Goal: Task Accomplishment & Management: Manage account settings

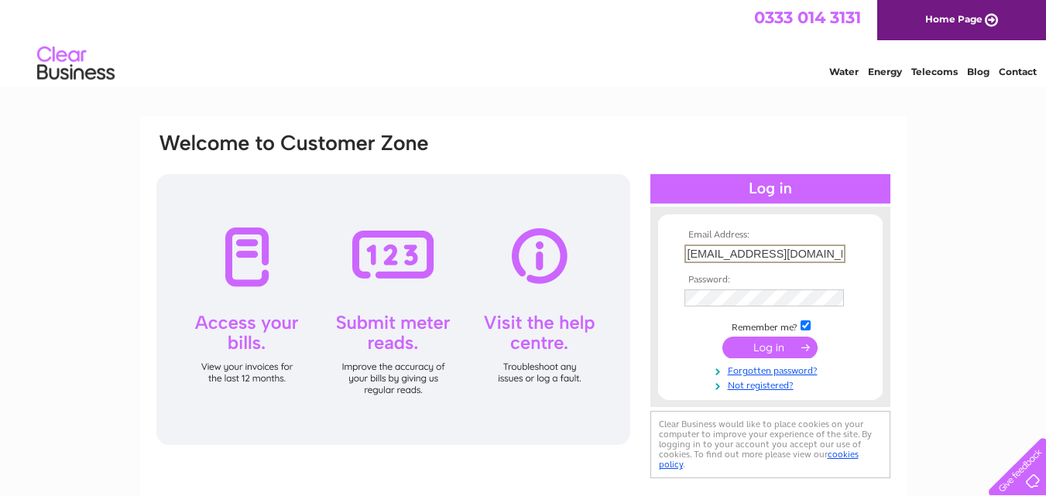
click at [779, 259] on input "[EMAIL_ADDRESS][DOMAIN_NAME]" at bounding box center [764, 254] width 161 height 19
type input "[EMAIL_ADDRESS][DOMAIN_NAME]"
click at [771, 348] on input "submit" at bounding box center [769, 346] width 95 height 22
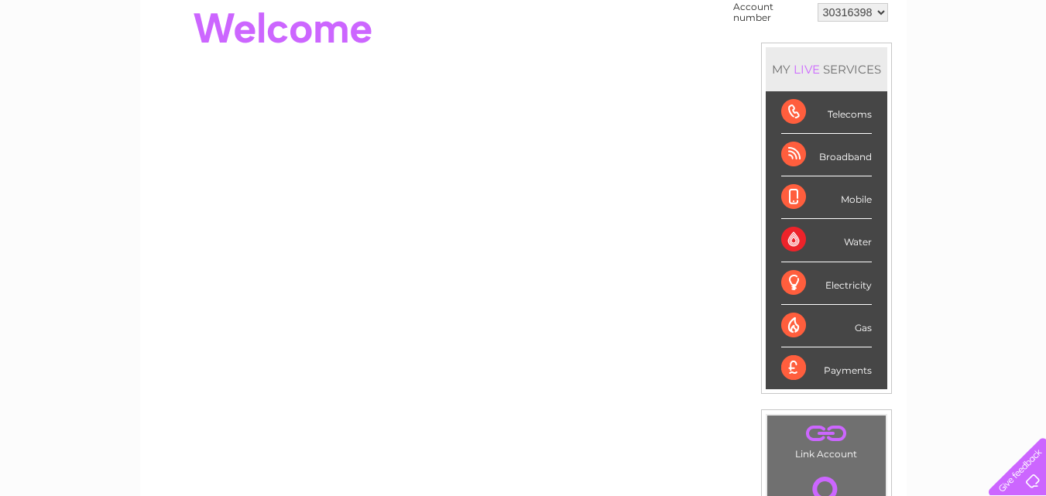
scroll to position [128, 0]
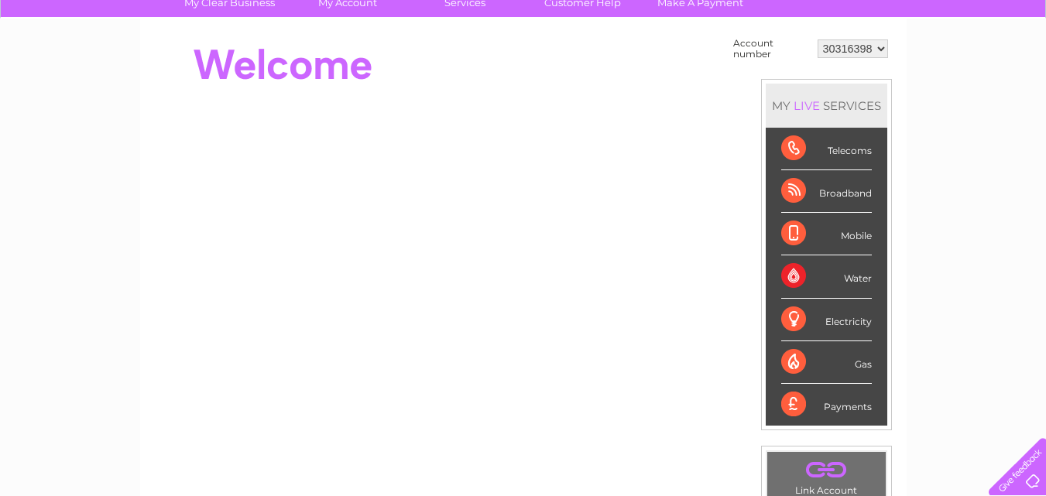
click at [811, 106] on div "LIVE" at bounding box center [806, 105] width 33 height 15
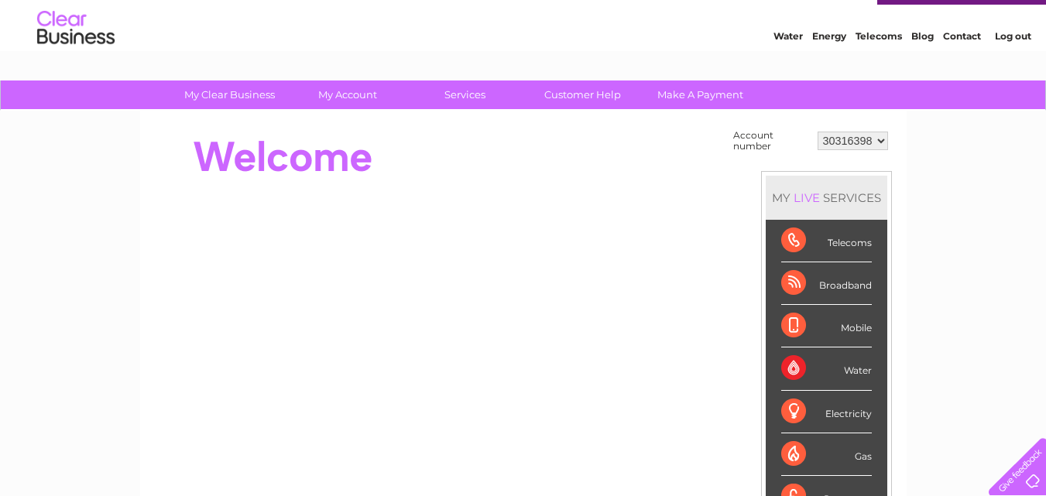
scroll to position [0, 0]
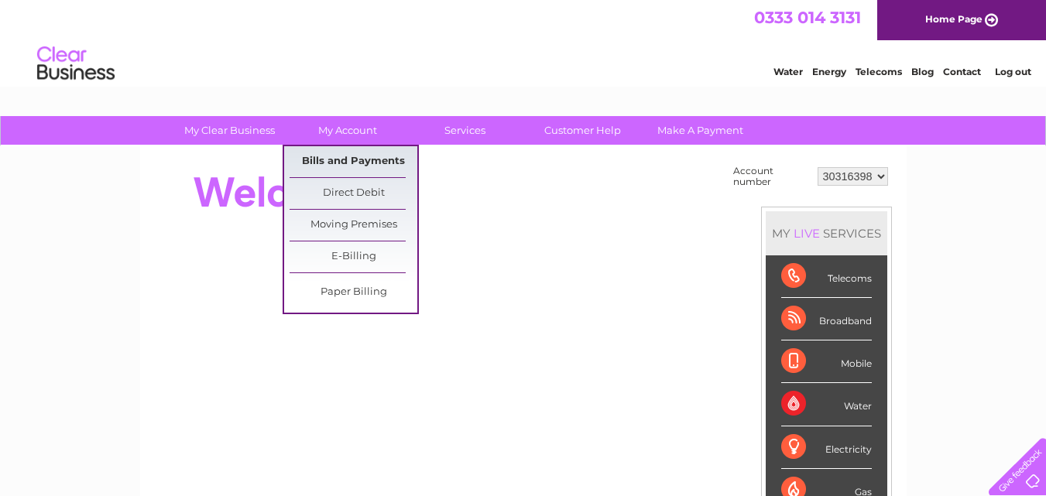
click at [334, 154] on link "Bills and Payments" at bounding box center [353, 161] width 128 height 31
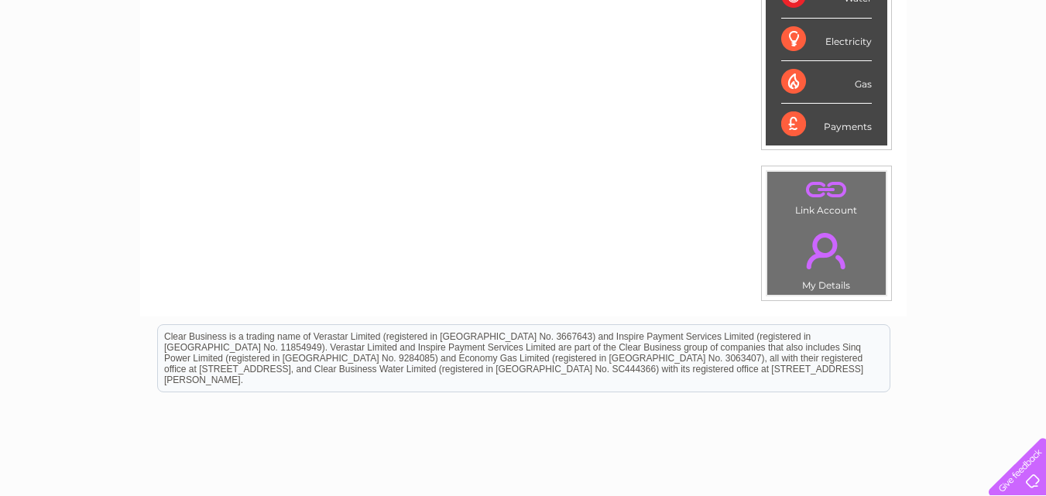
scroll to position [61, 0]
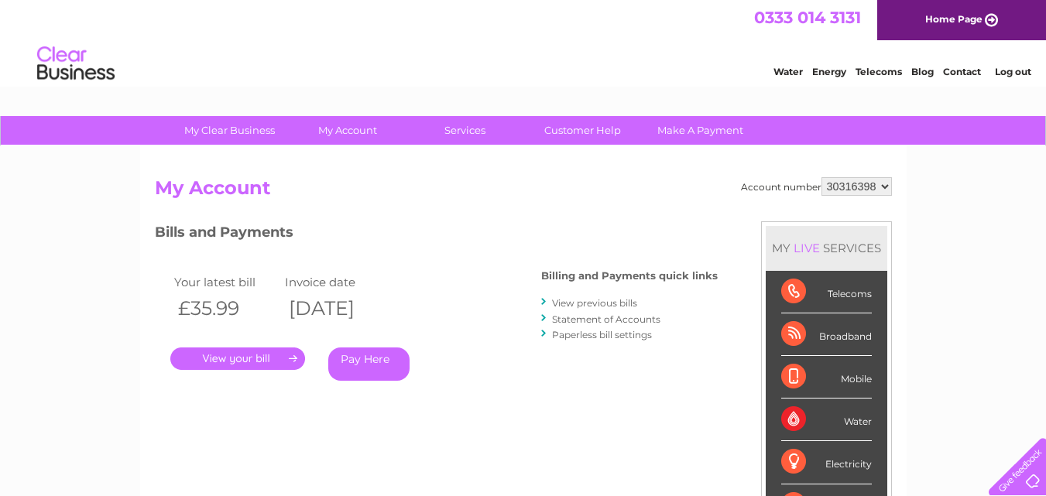
click at [248, 363] on link "." at bounding box center [237, 359] width 135 height 22
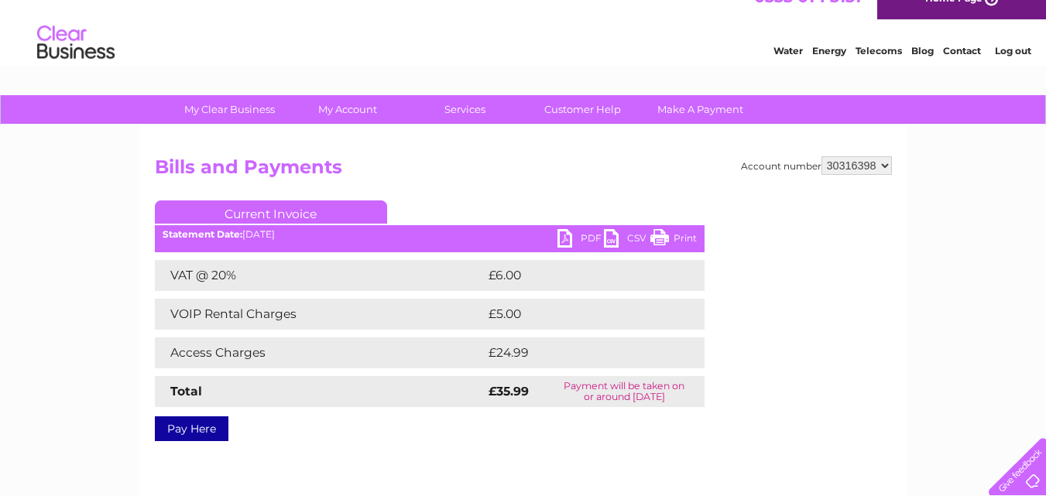
scroll to position [23, 0]
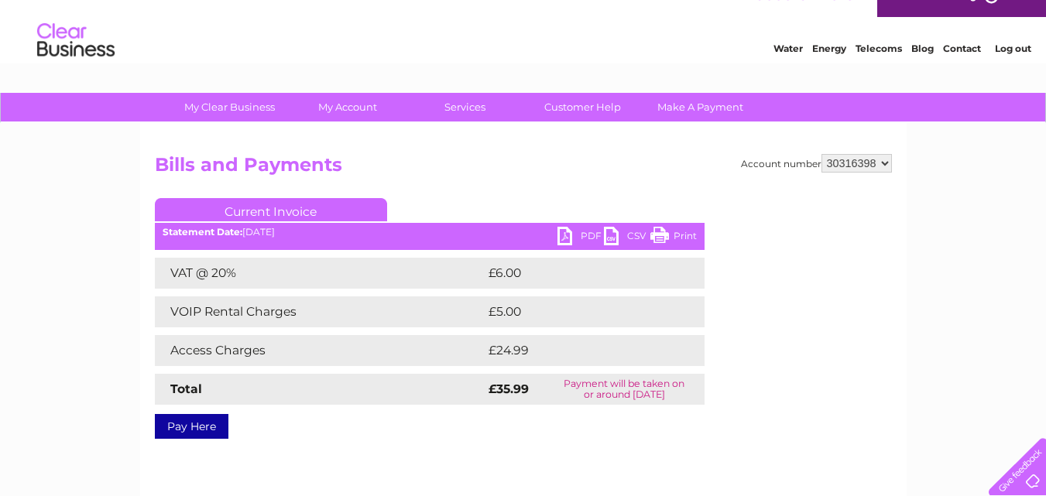
click at [568, 235] on link "PDF" at bounding box center [580, 238] width 46 height 22
